Goal: Share content

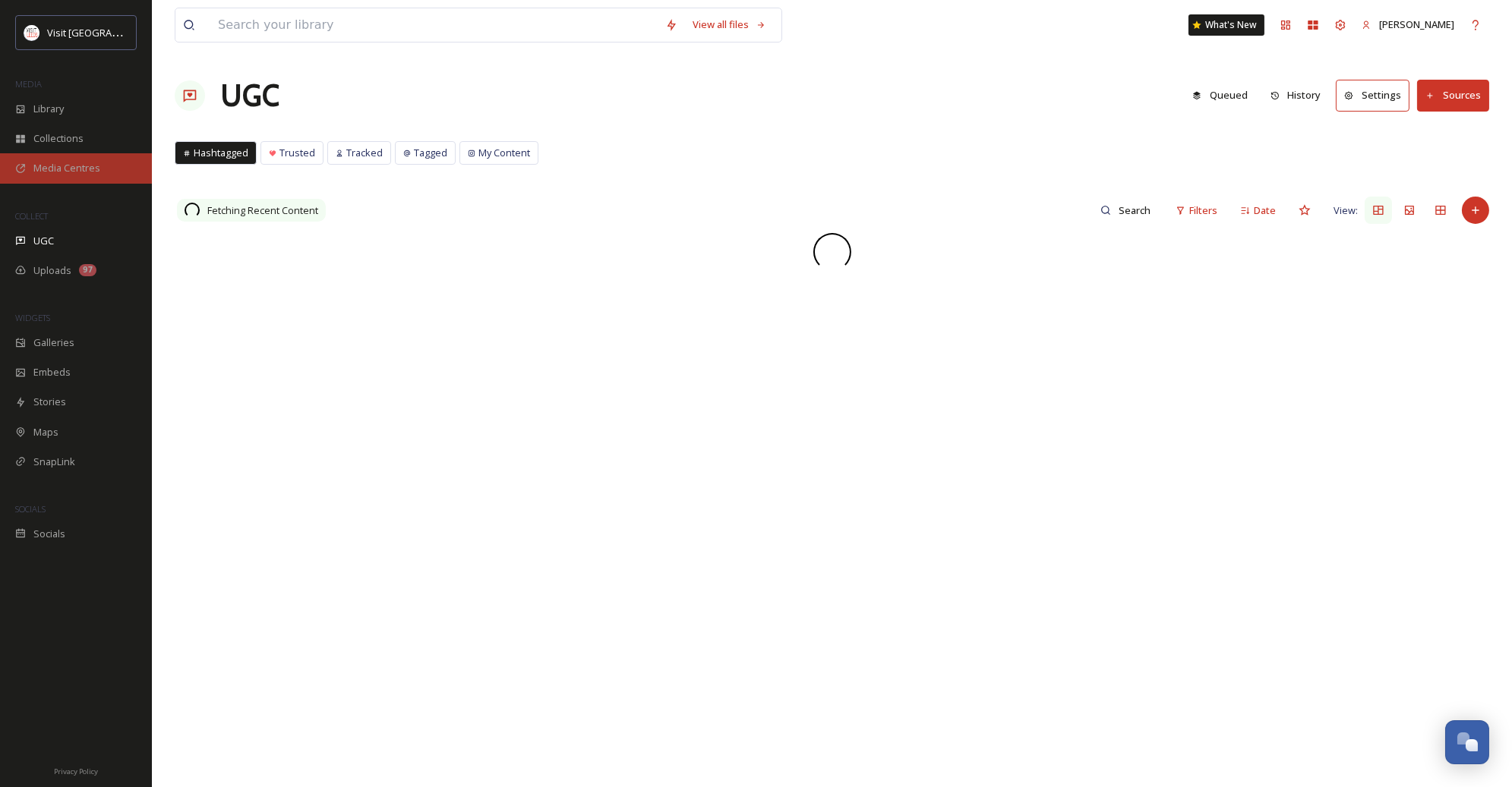
click at [75, 171] on span "Media Centres" at bounding box center [67, 168] width 67 height 14
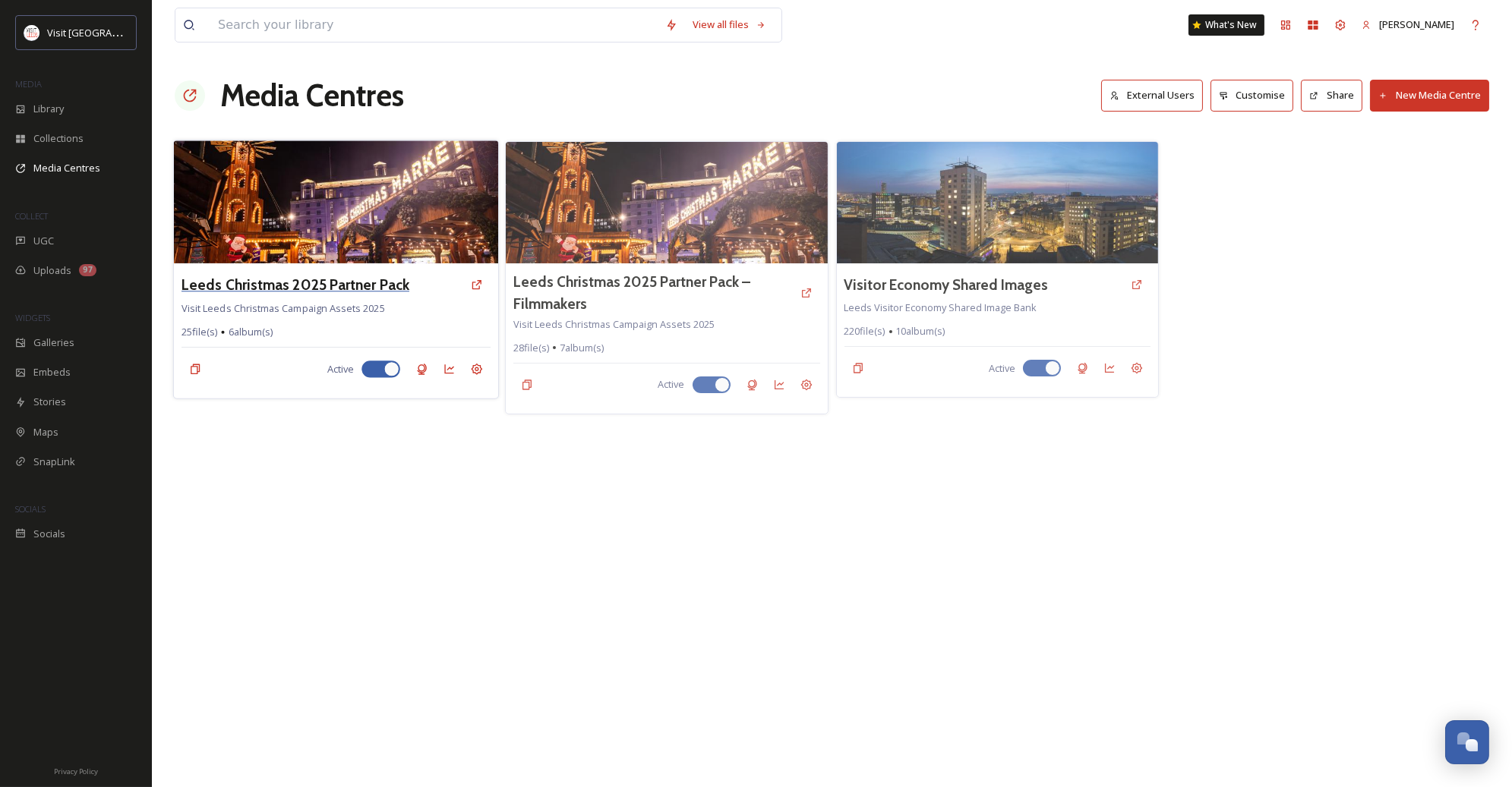
click at [357, 278] on h3 "Leeds Christmas 2025 Partner Pack" at bounding box center [295, 284] width 228 height 22
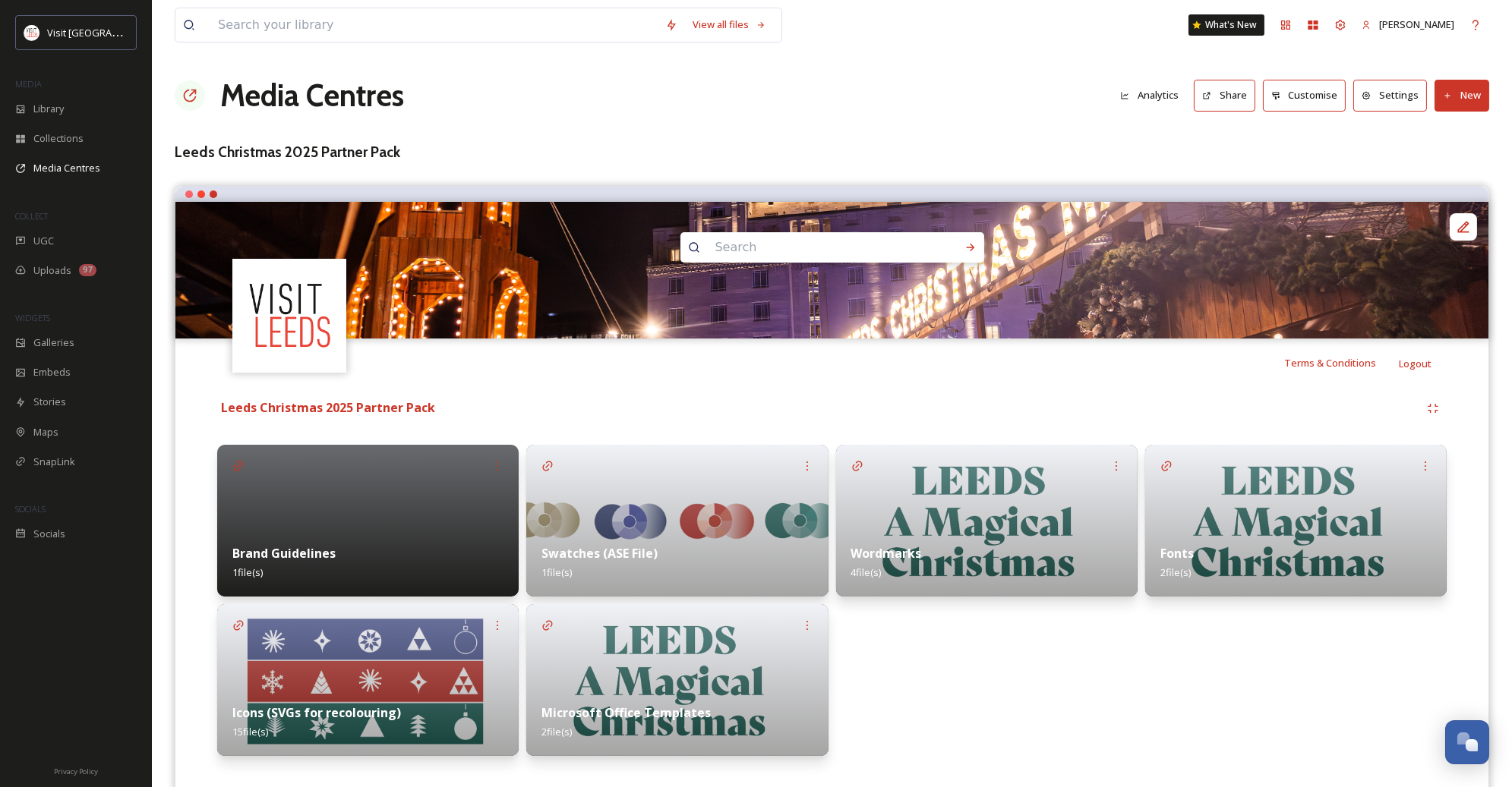
click at [1221, 99] on button "Share" at bounding box center [1224, 95] width 61 height 31
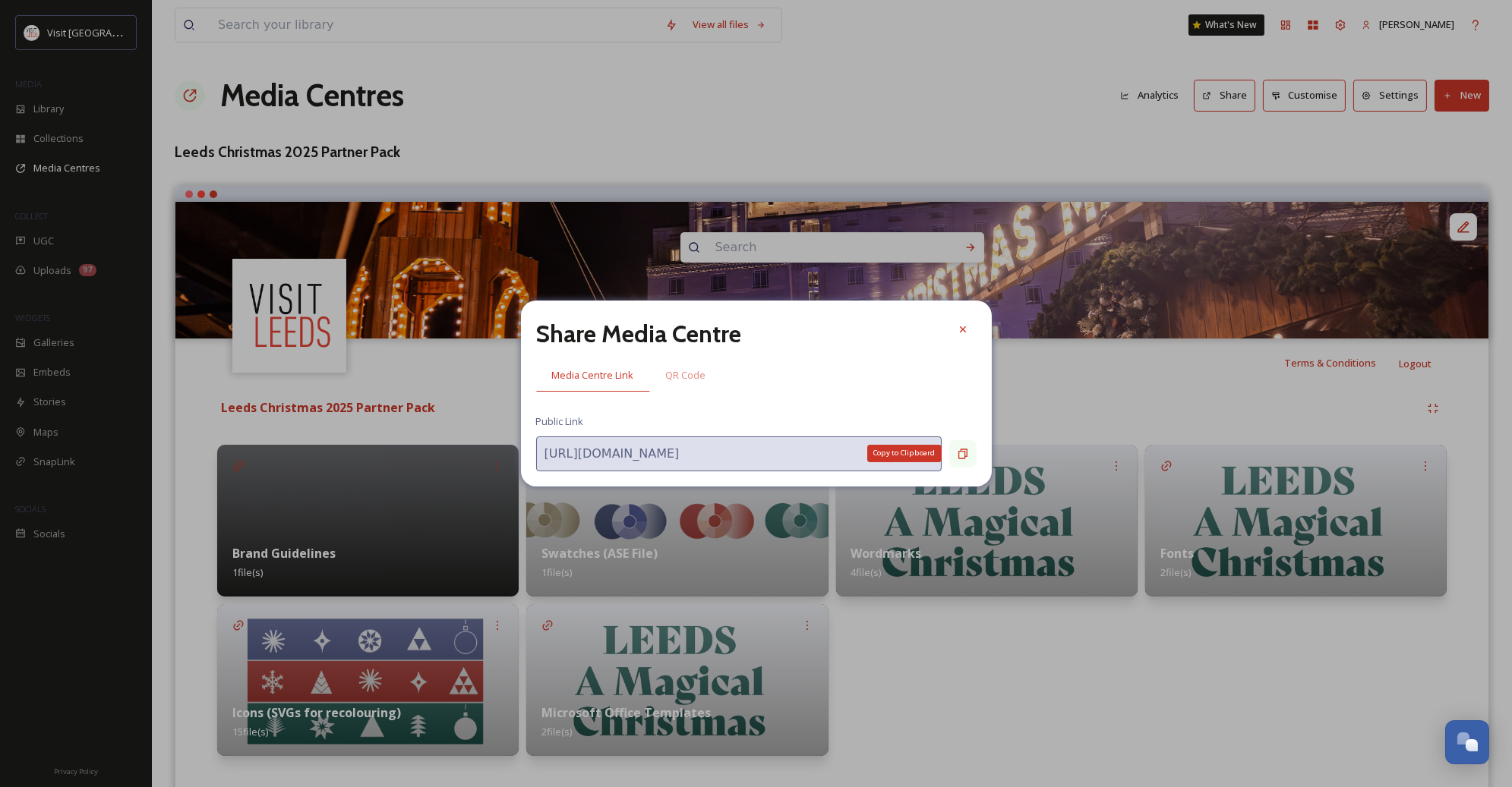
click at [959, 452] on icon at bounding box center [963, 454] width 12 height 12
